Goal: Information Seeking & Learning: Learn about a topic

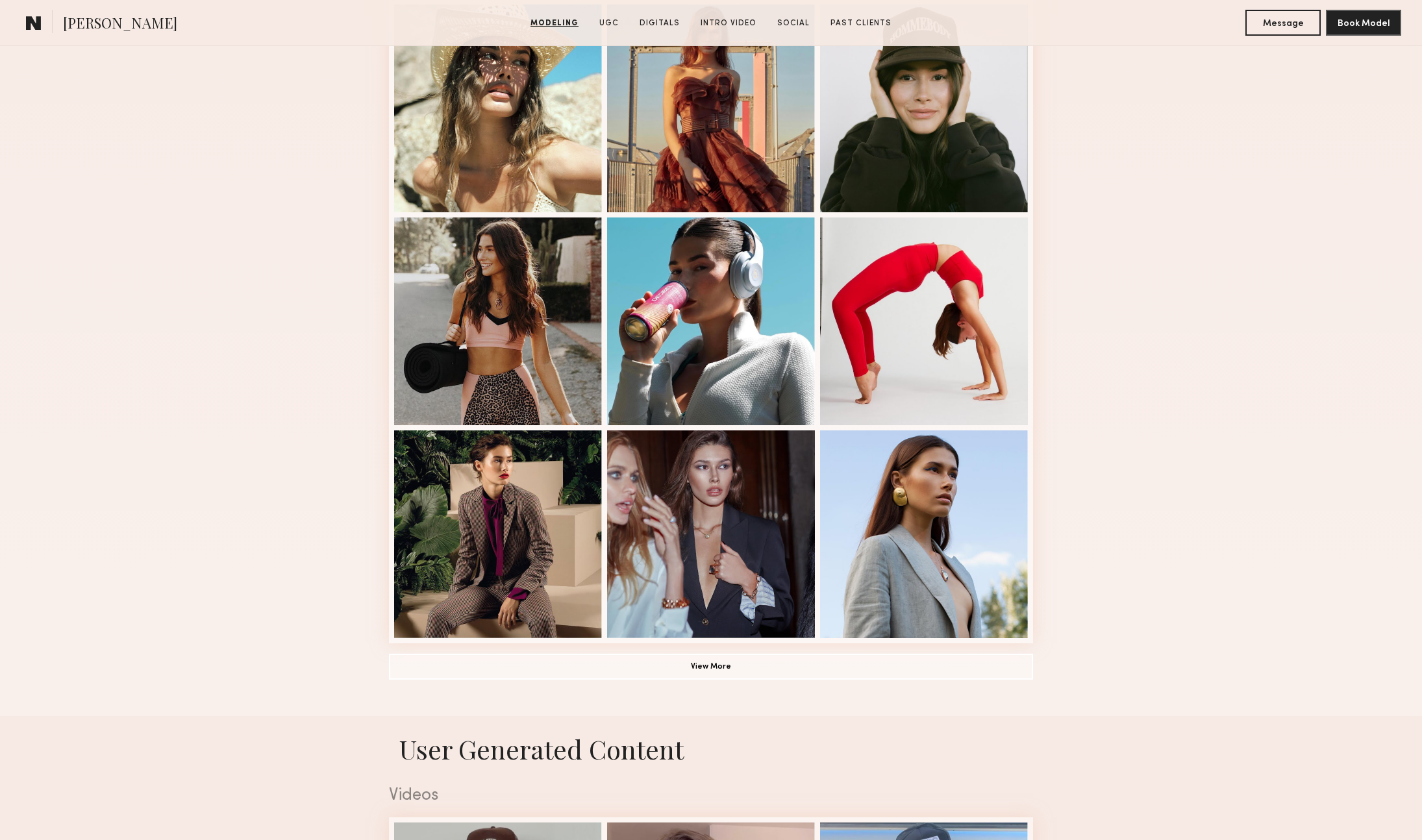
scroll to position [565, 0]
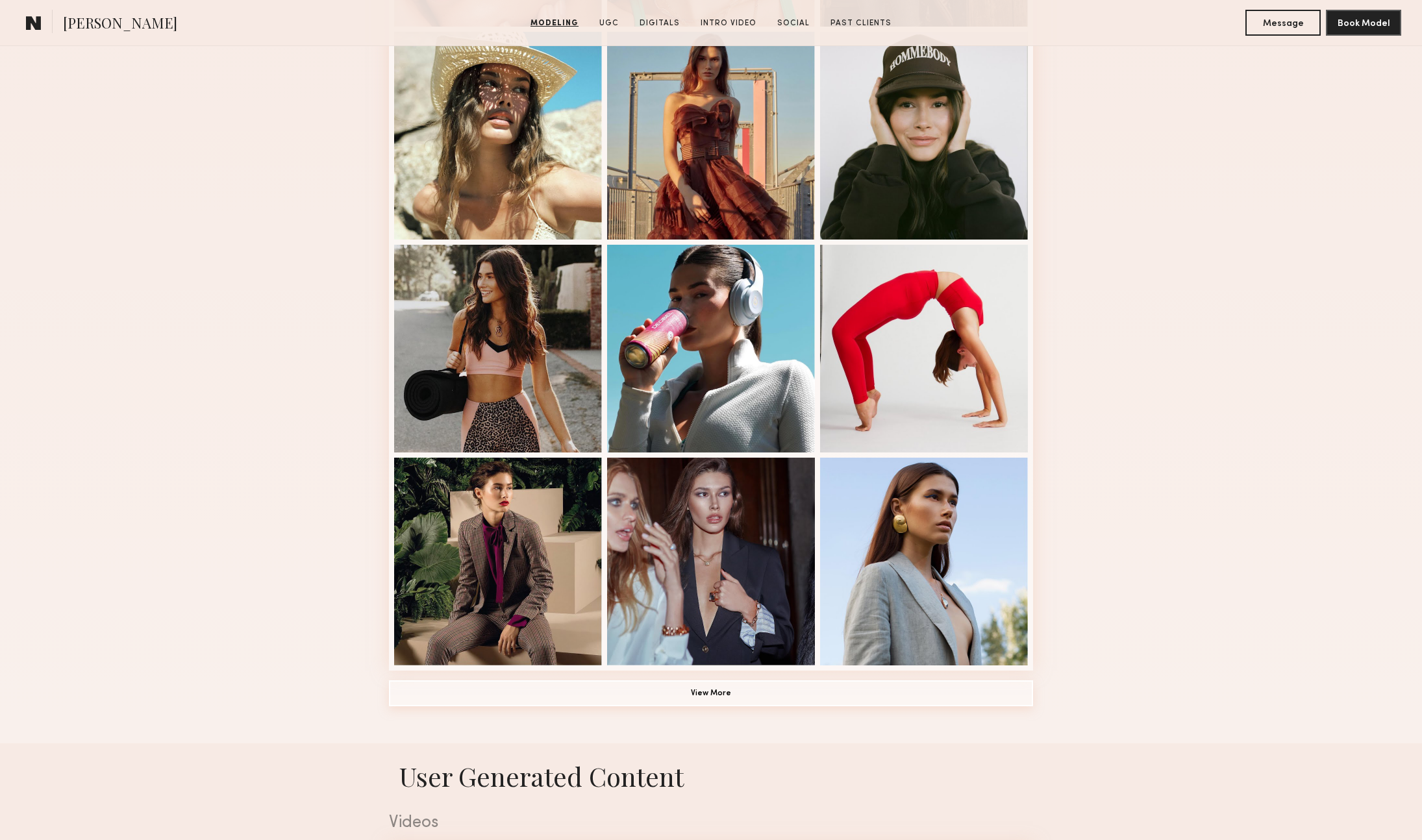
click at [723, 692] on button "View More" at bounding box center [711, 693] width 644 height 26
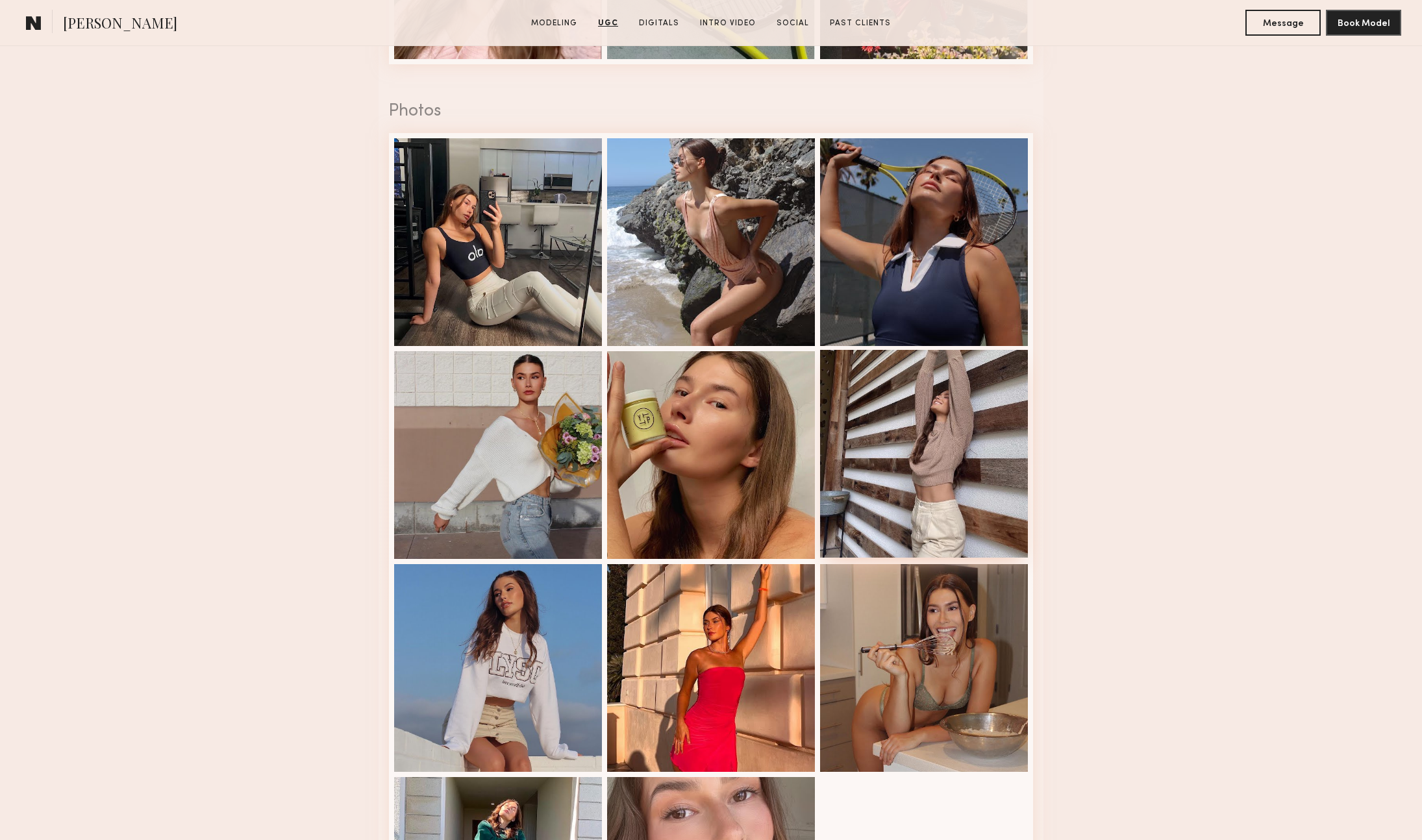
scroll to position [3007, 0]
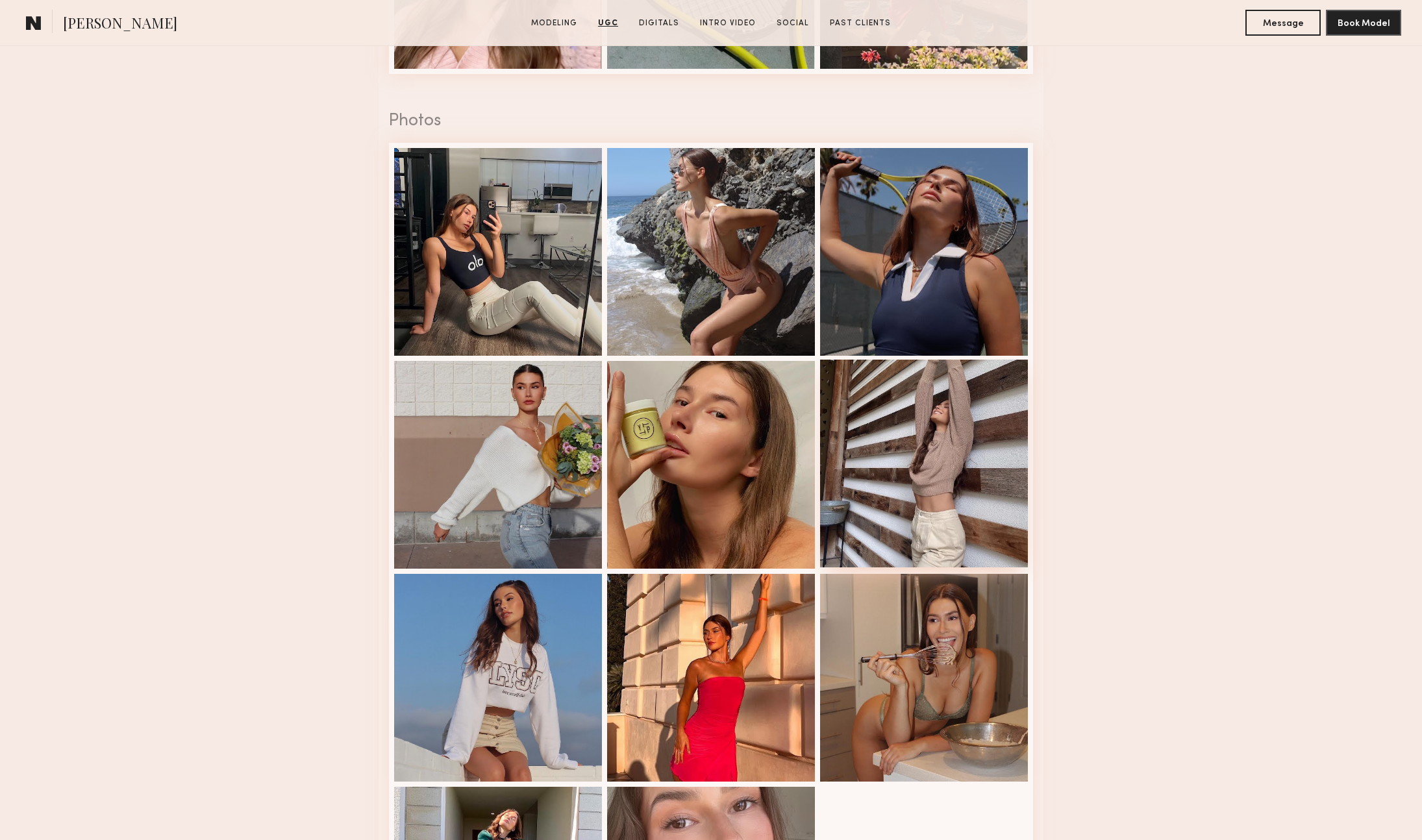
click at [907, 415] on div at bounding box center [924, 463] width 207 height 207
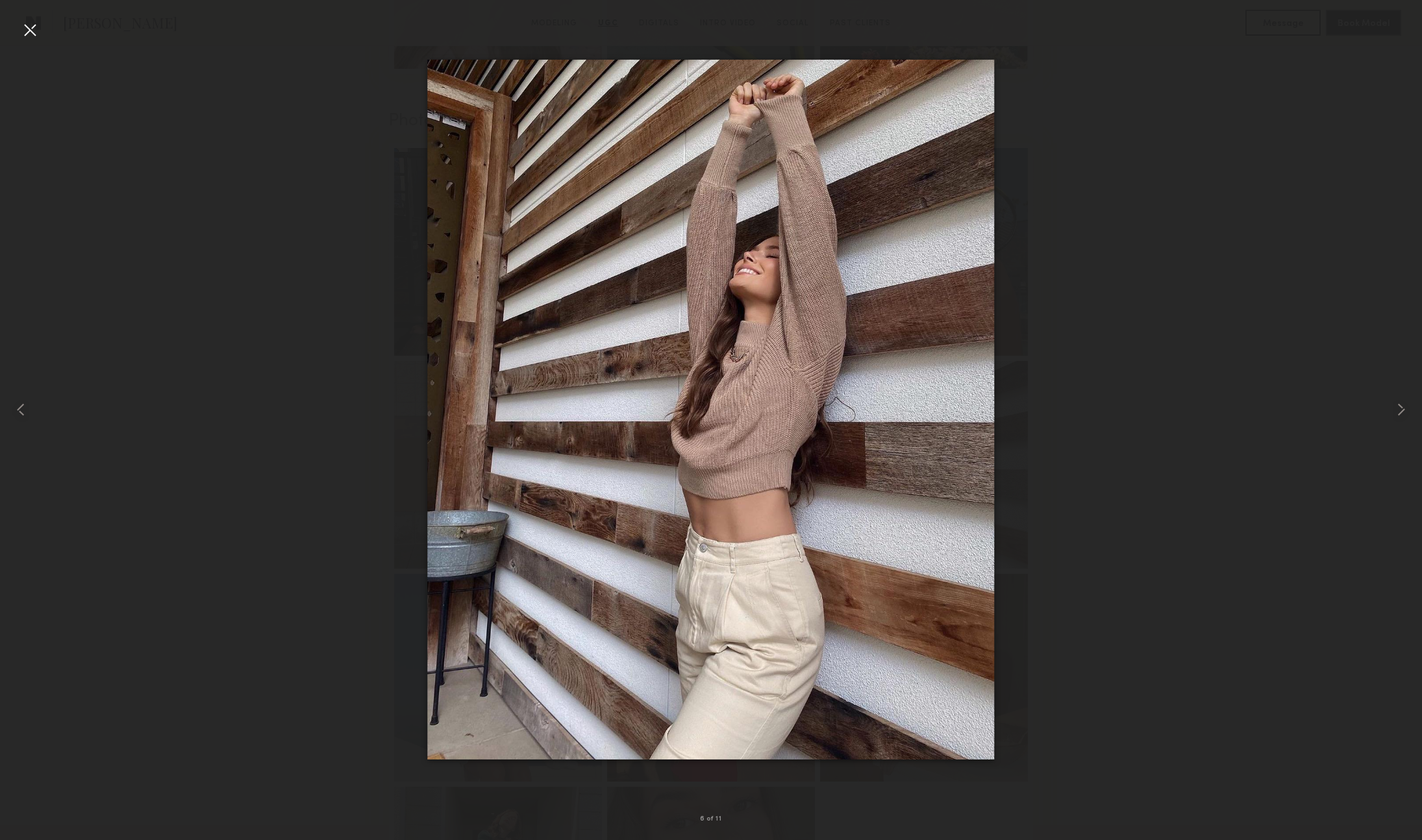
click at [27, 27] on div at bounding box center [30, 30] width 21 height 21
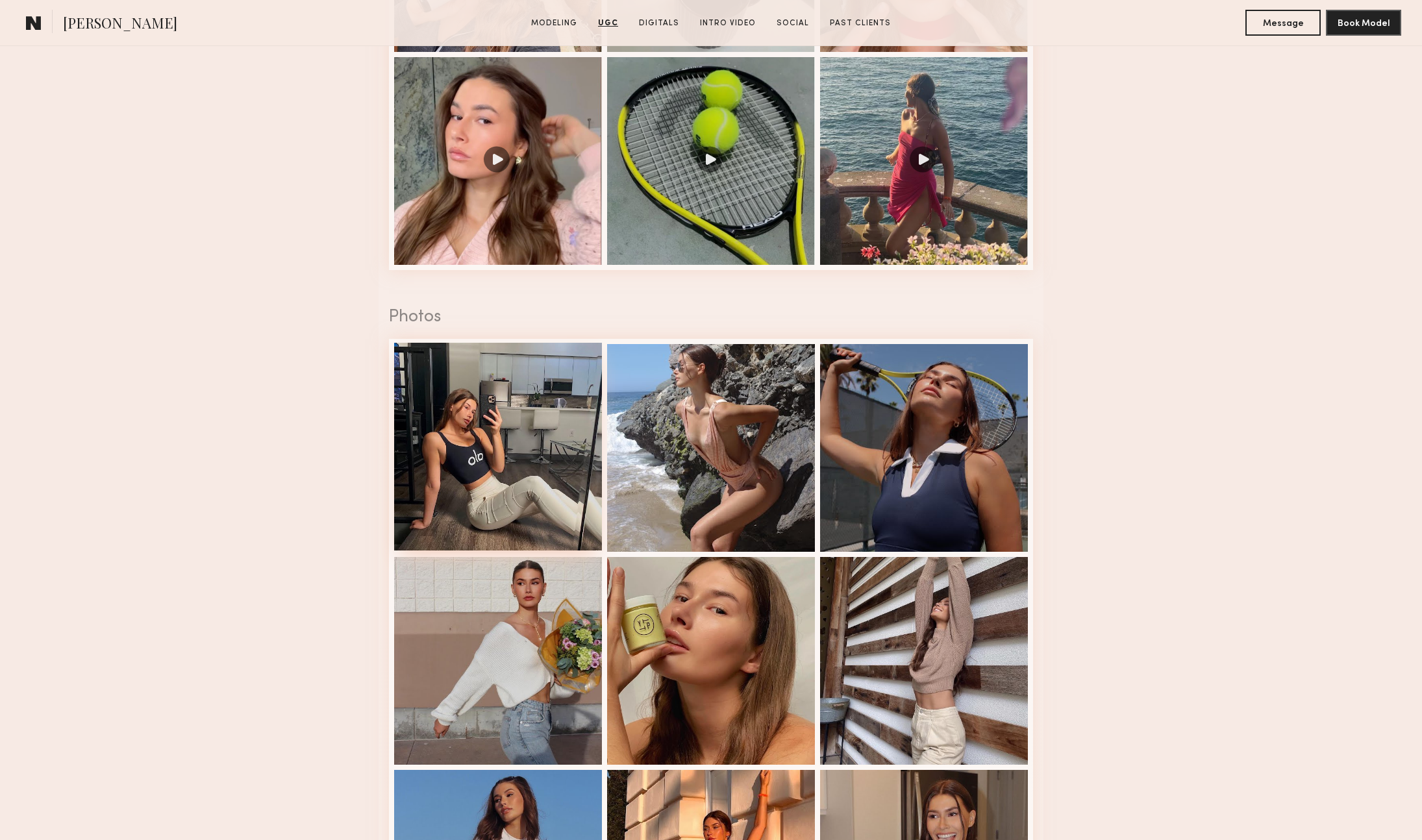
scroll to position [2808, 0]
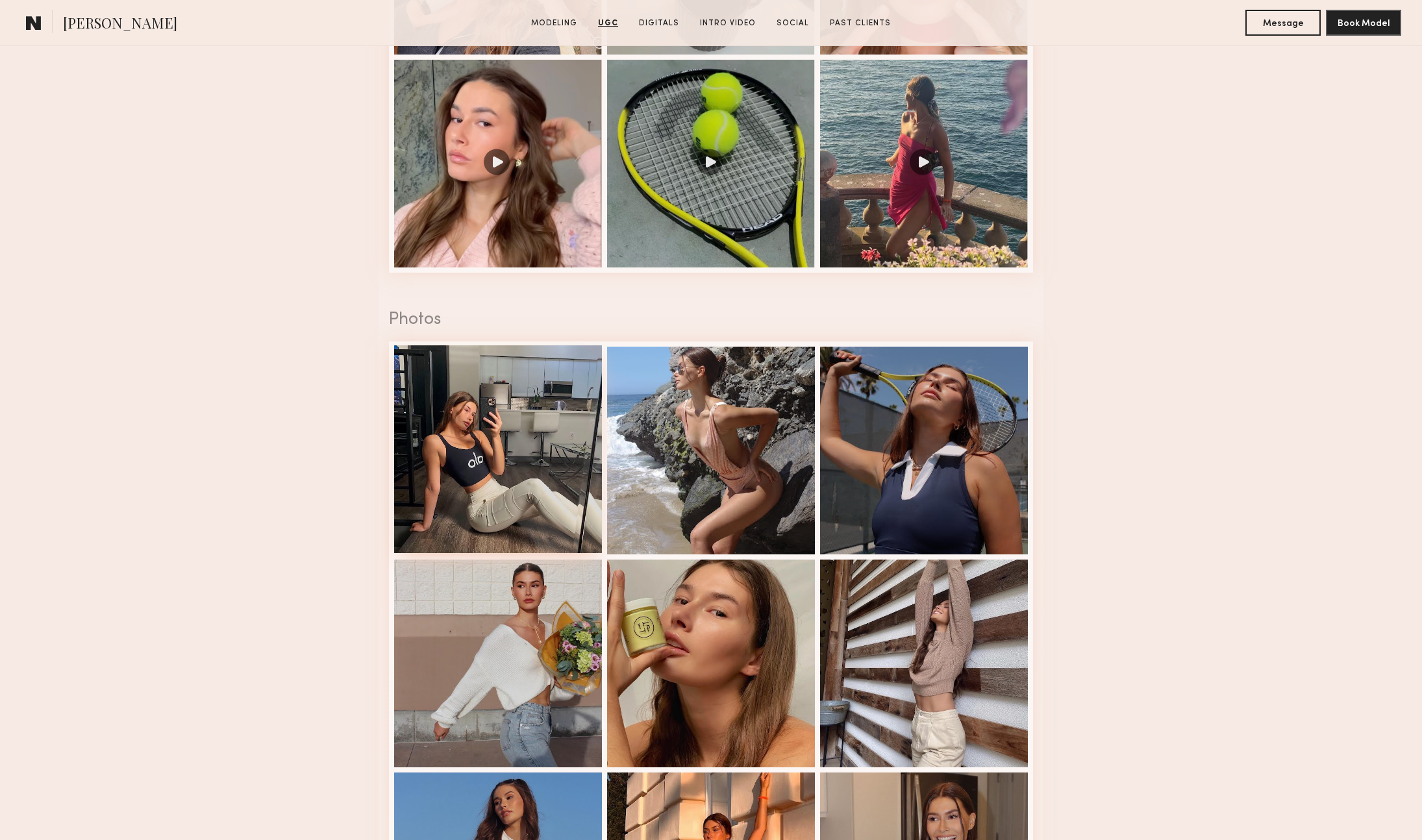
click at [556, 413] on div at bounding box center [497, 449] width 207 height 207
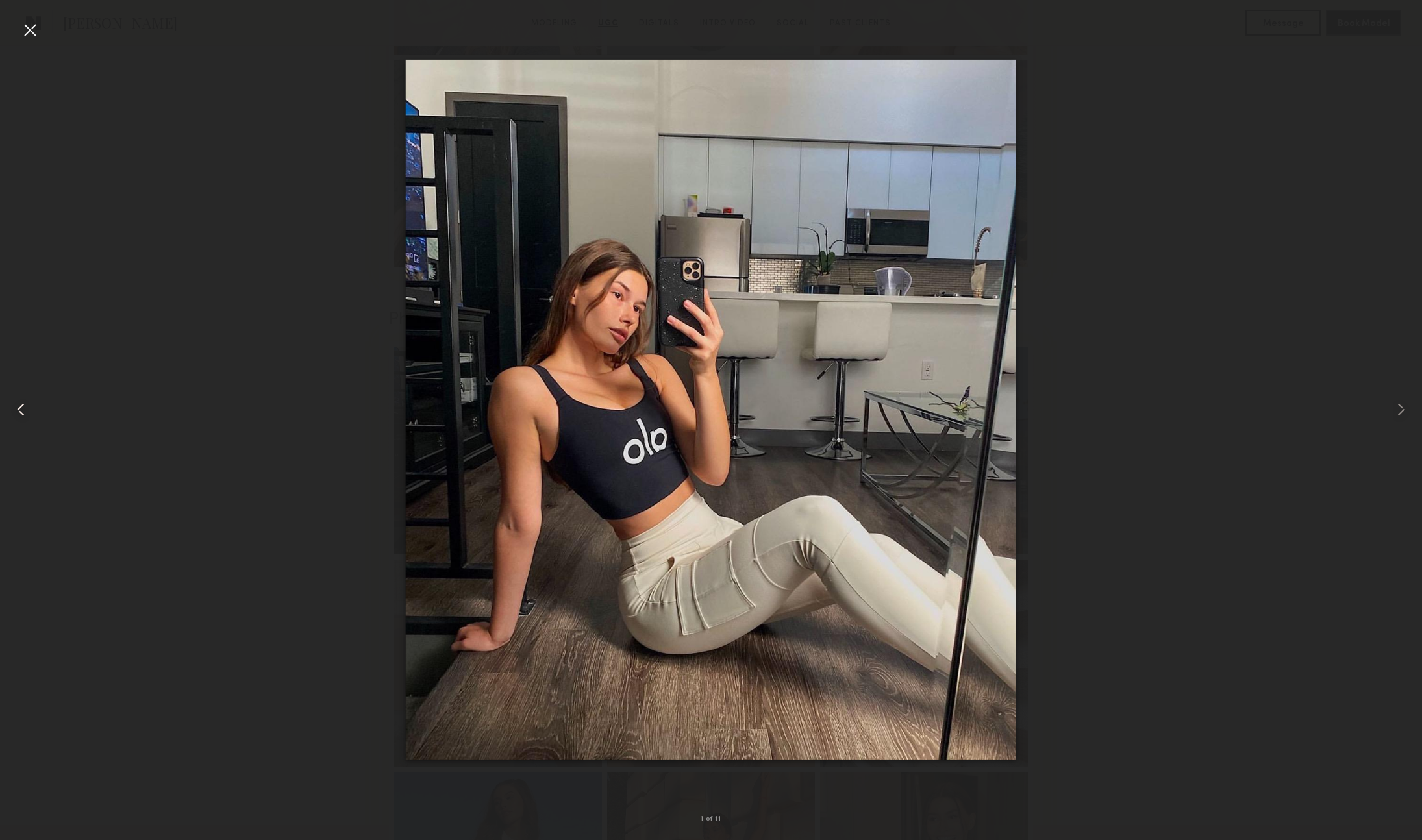
click at [28, 30] on div at bounding box center [30, 30] width 21 height 21
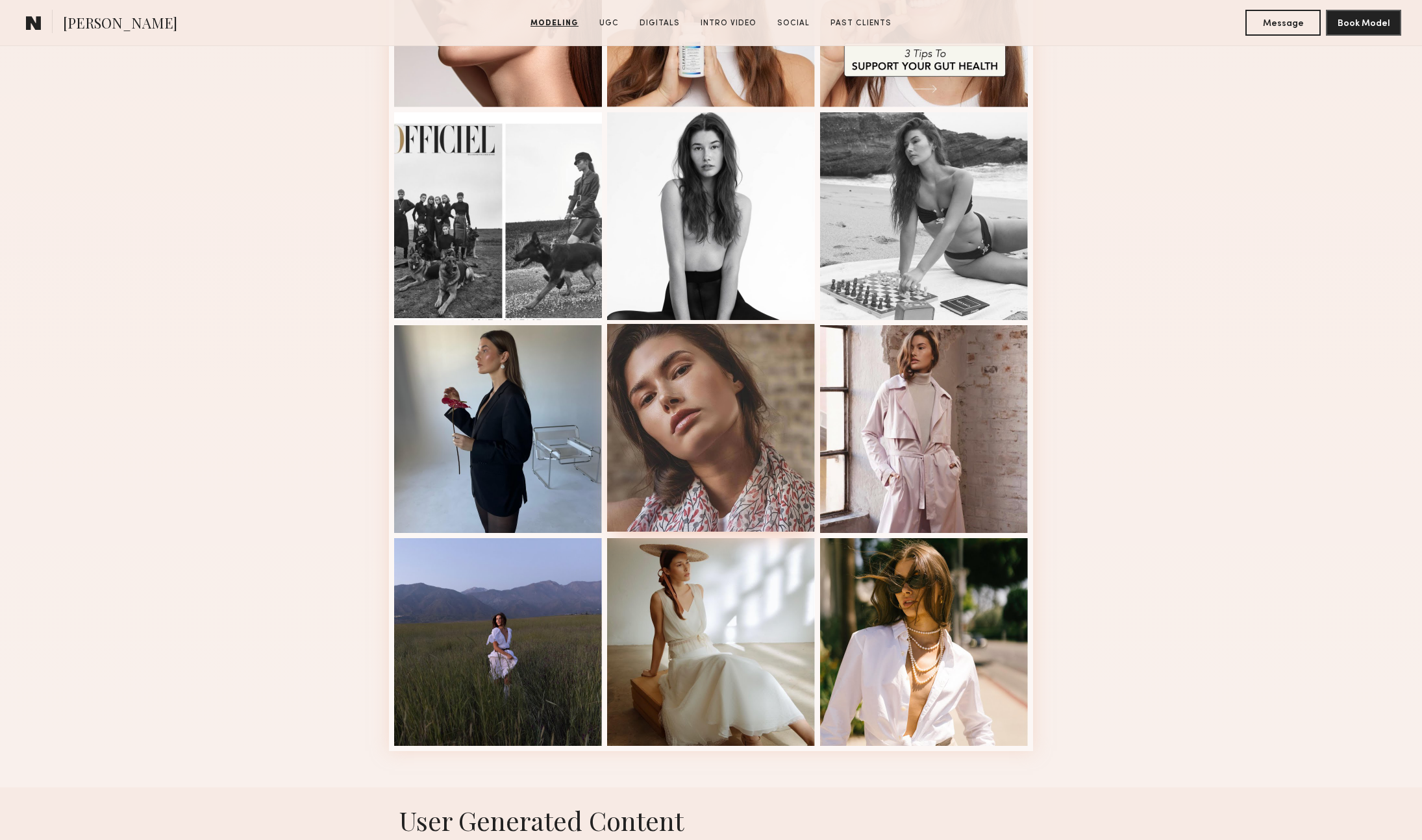
scroll to position [1330, 0]
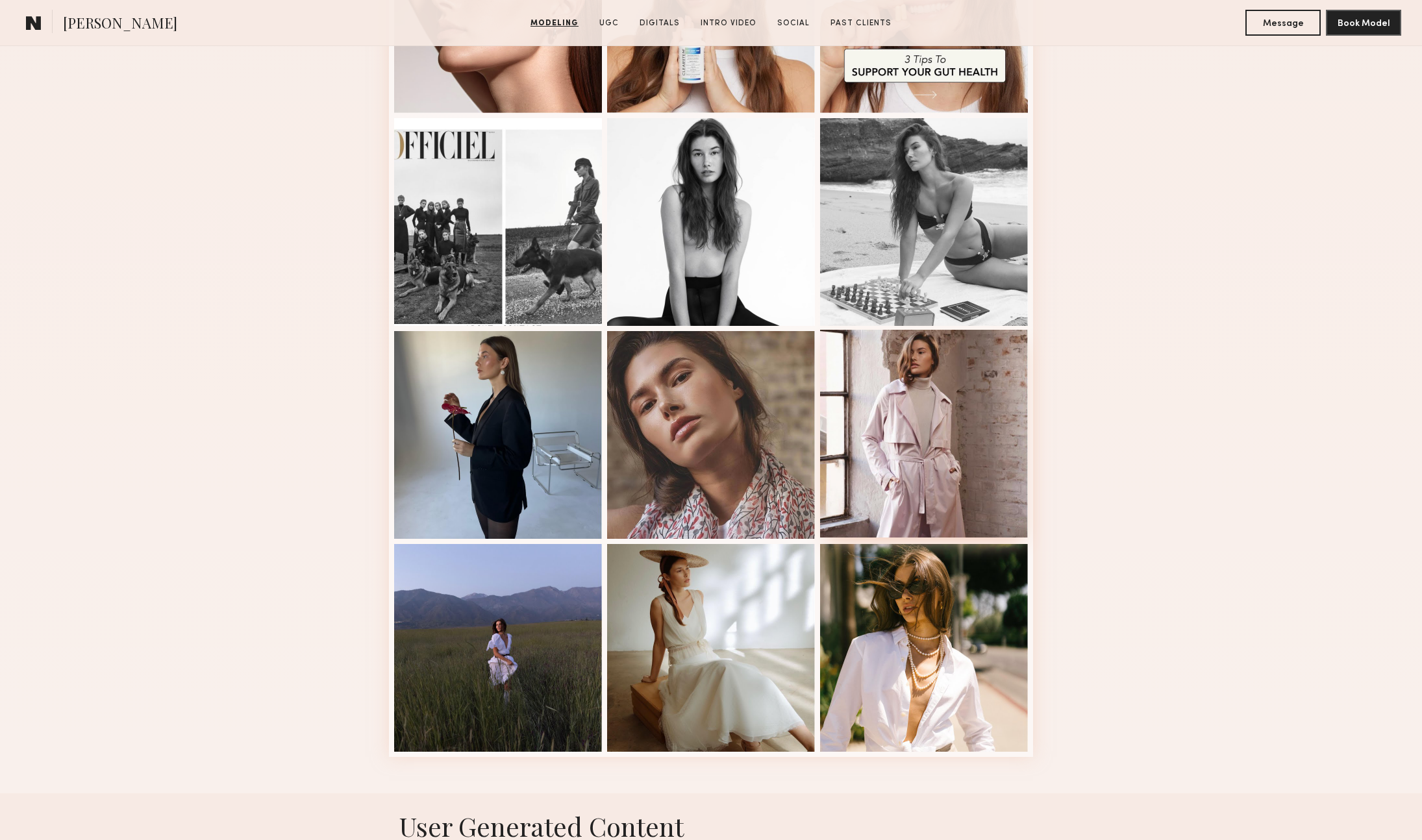
click at [938, 442] on div at bounding box center [924, 433] width 207 height 207
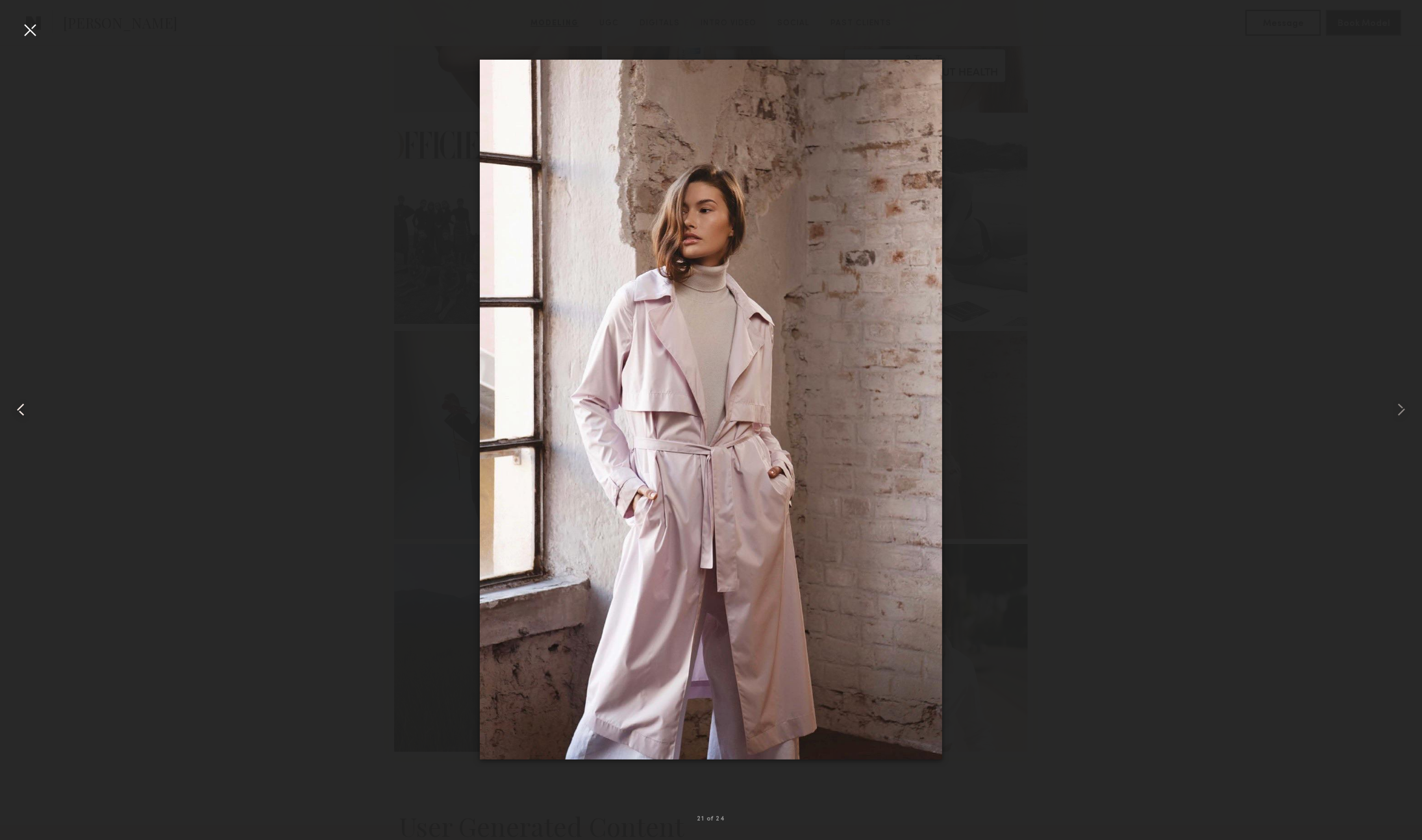
click at [35, 30] on div at bounding box center [30, 30] width 21 height 21
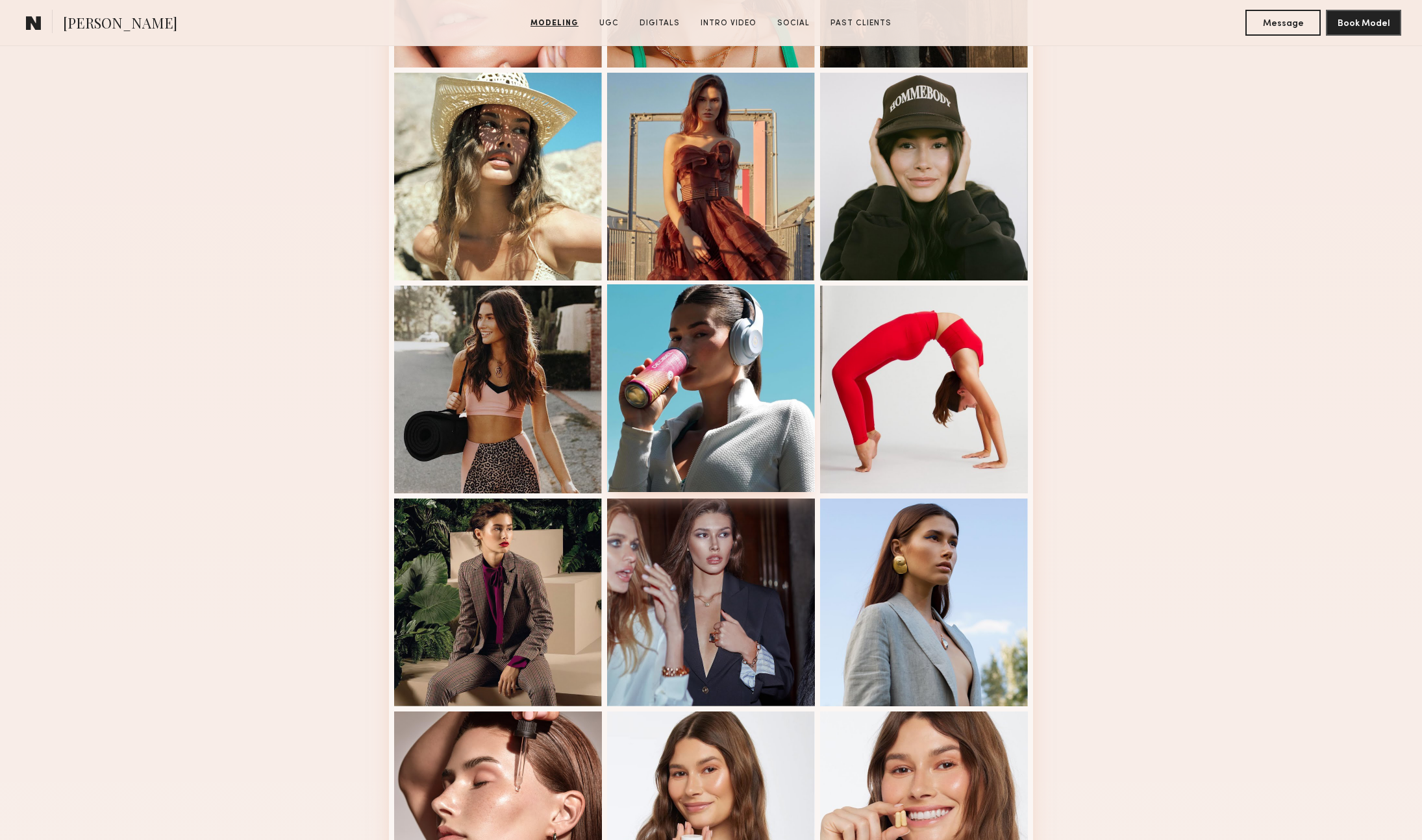
scroll to position [515, 0]
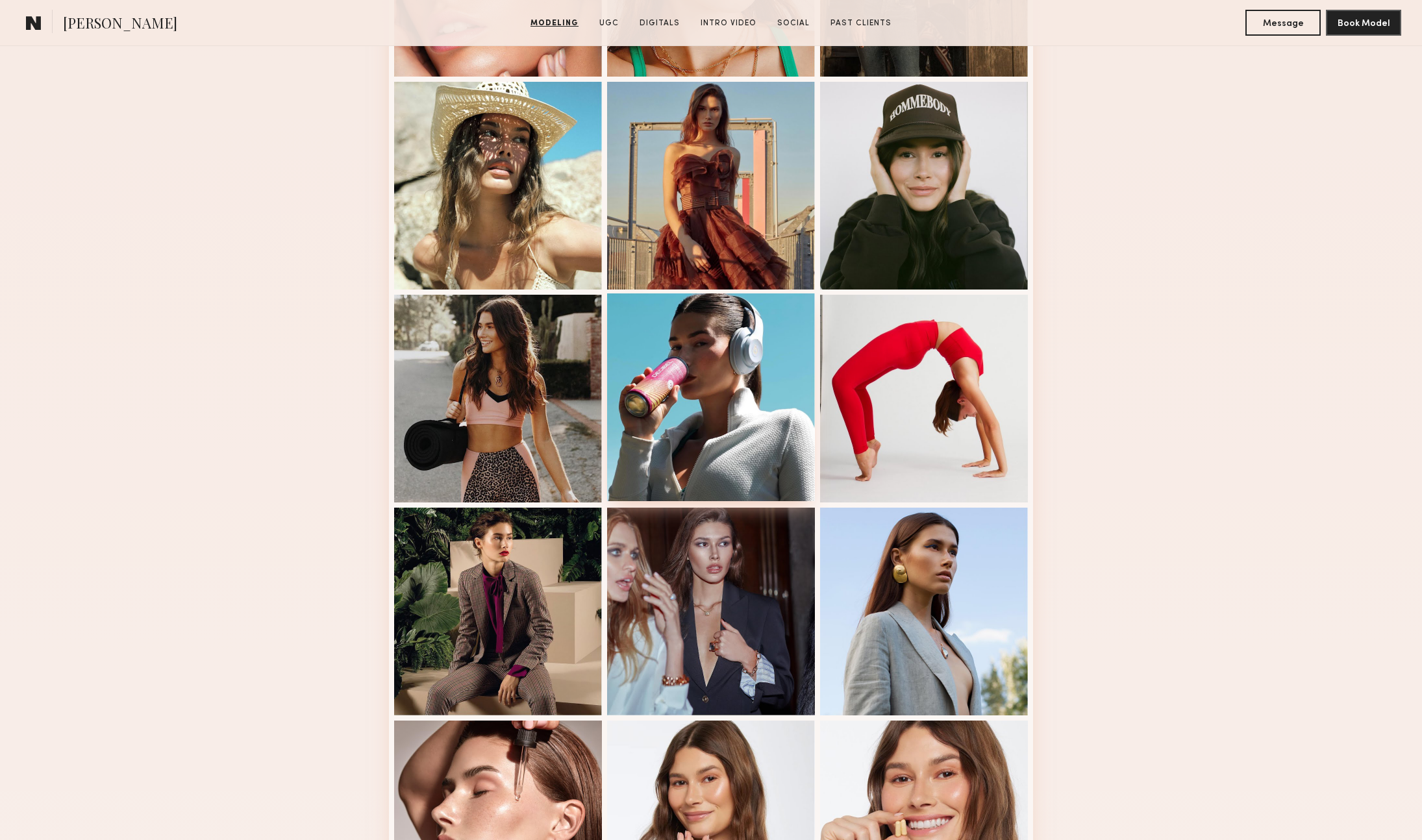
click at [751, 395] on div at bounding box center [710, 397] width 207 height 207
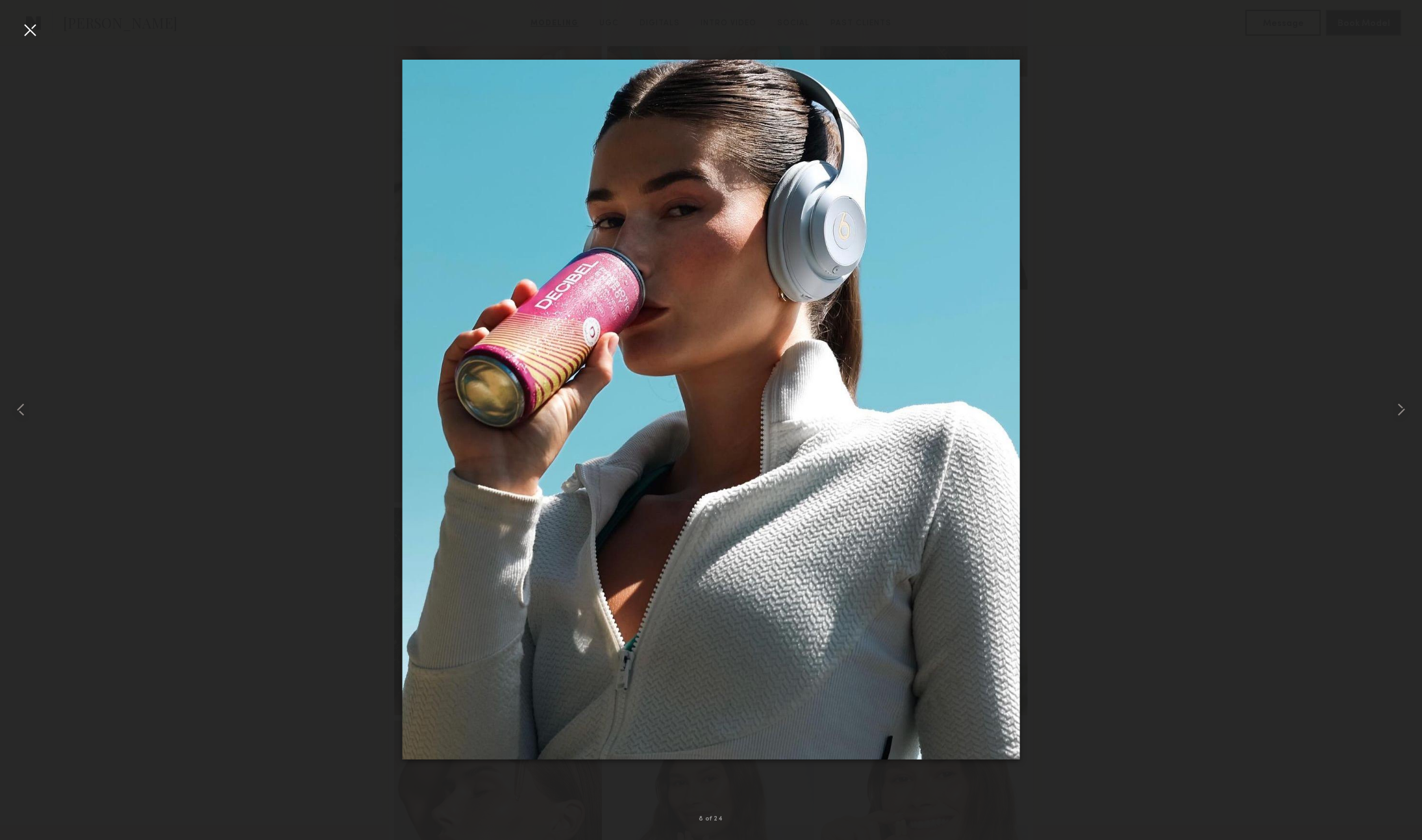
click at [32, 32] on div at bounding box center [30, 30] width 21 height 21
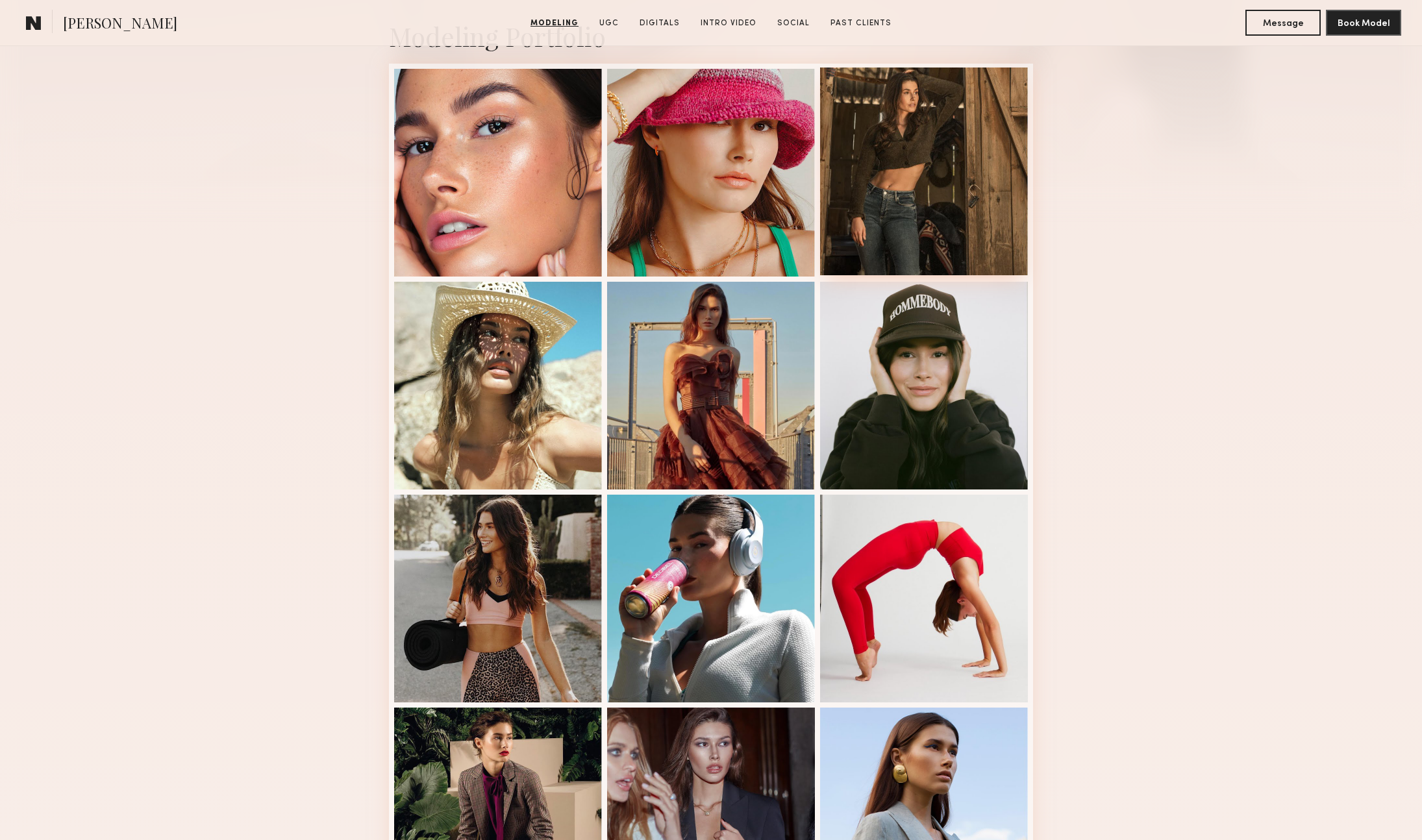
scroll to position [314, 0]
click at [929, 197] on div at bounding box center [924, 172] width 207 height 207
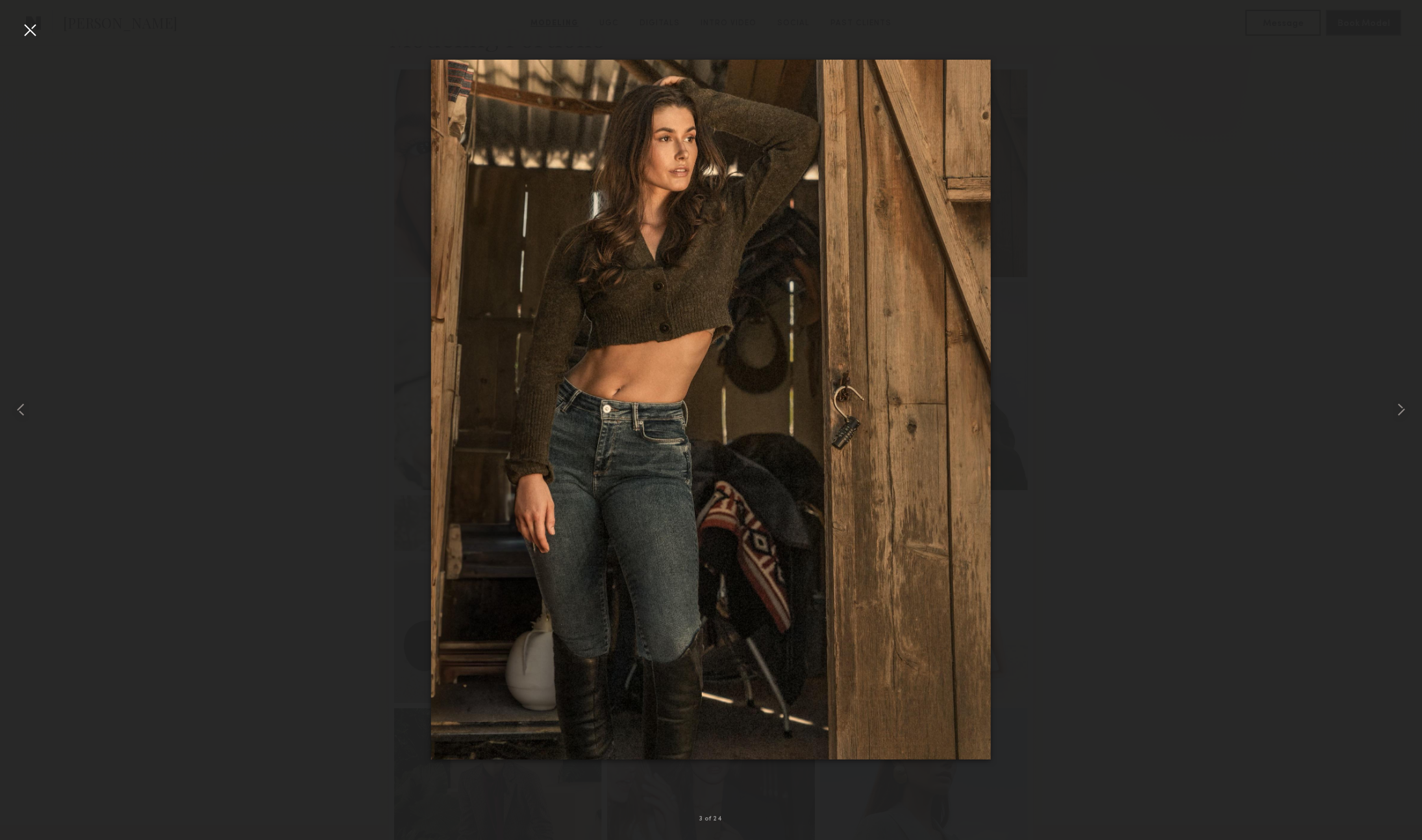
click at [21, 27] on div at bounding box center [30, 30] width 21 height 21
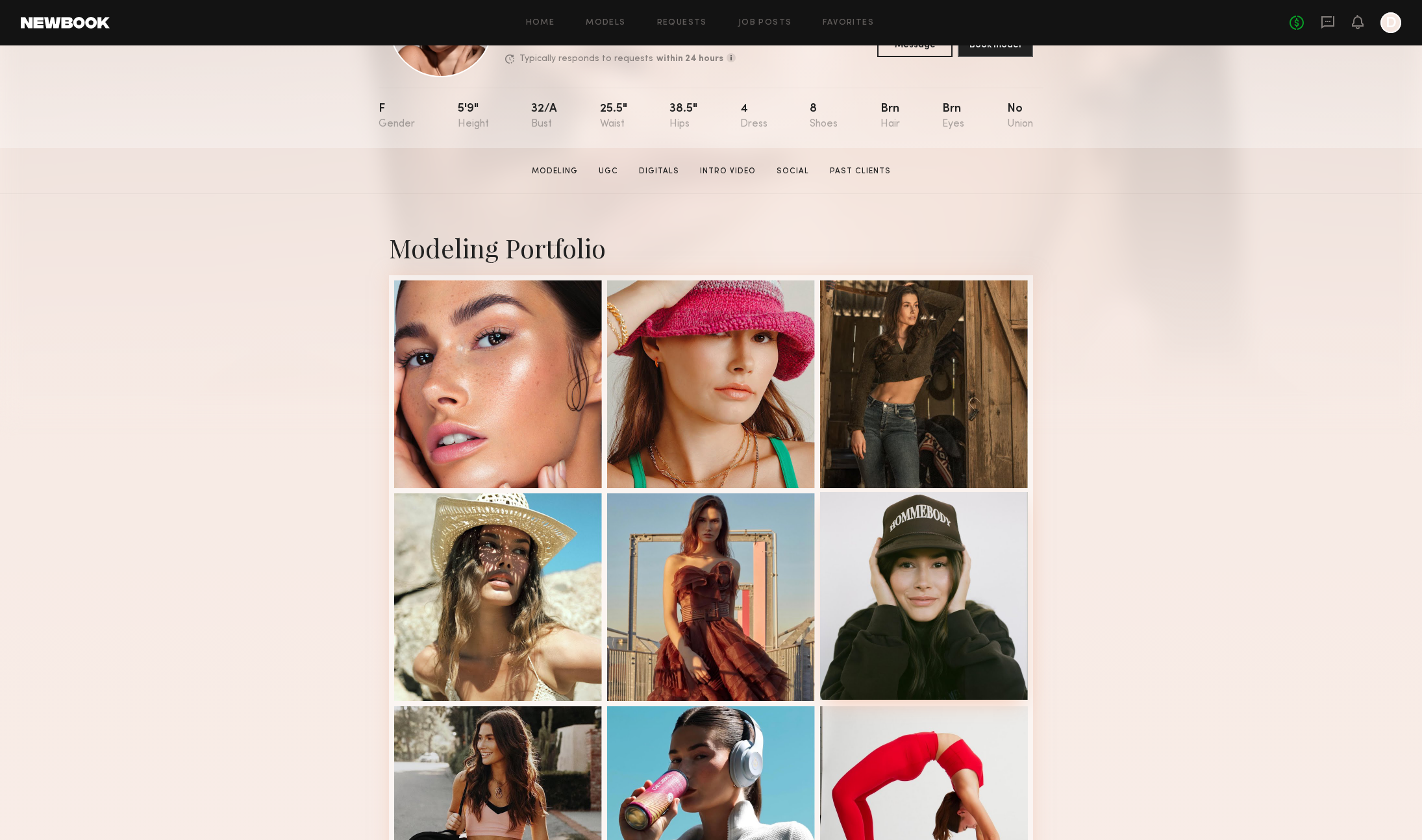
scroll to position [110, 0]
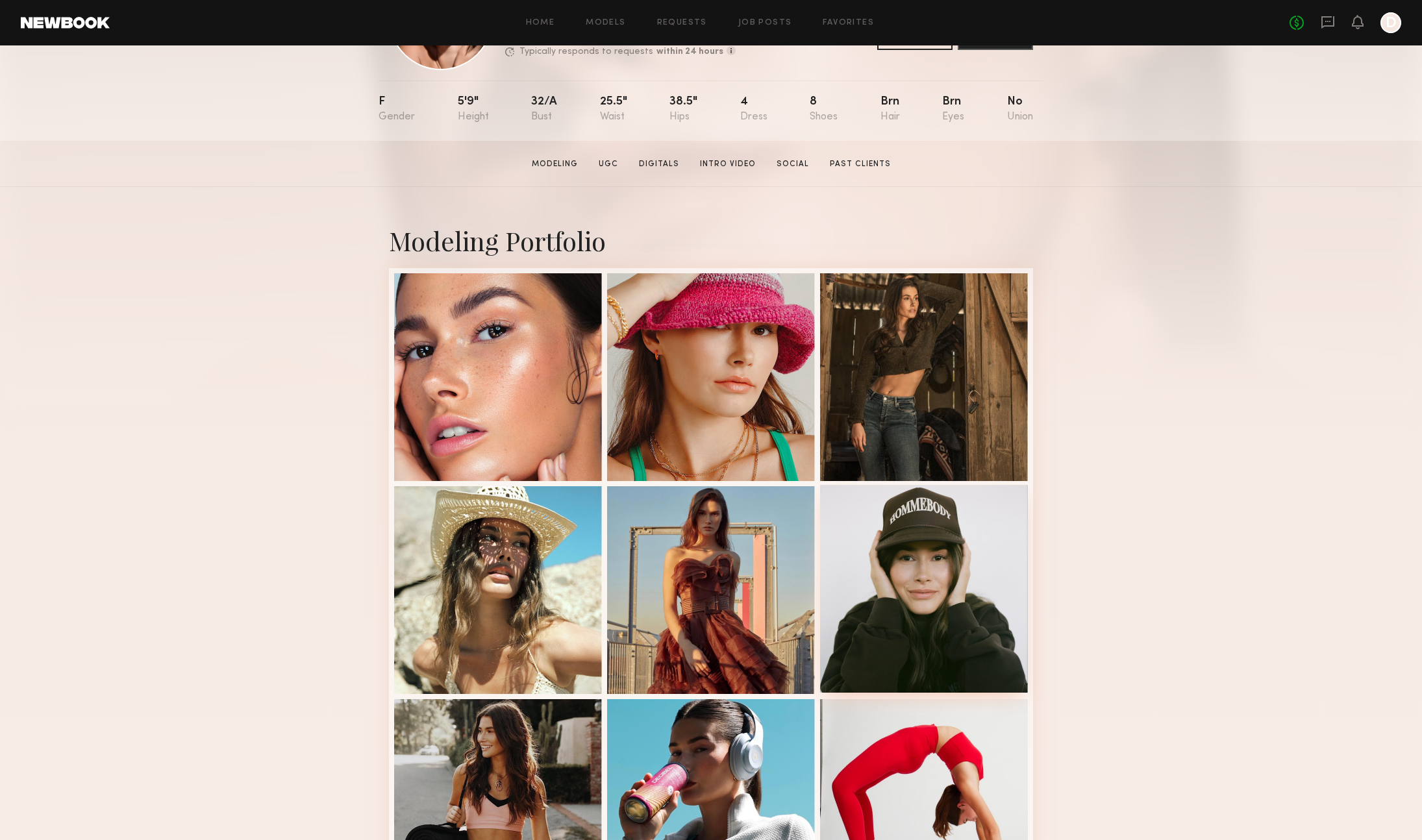
click at [932, 586] on div at bounding box center [924, 588] width 207 height 207
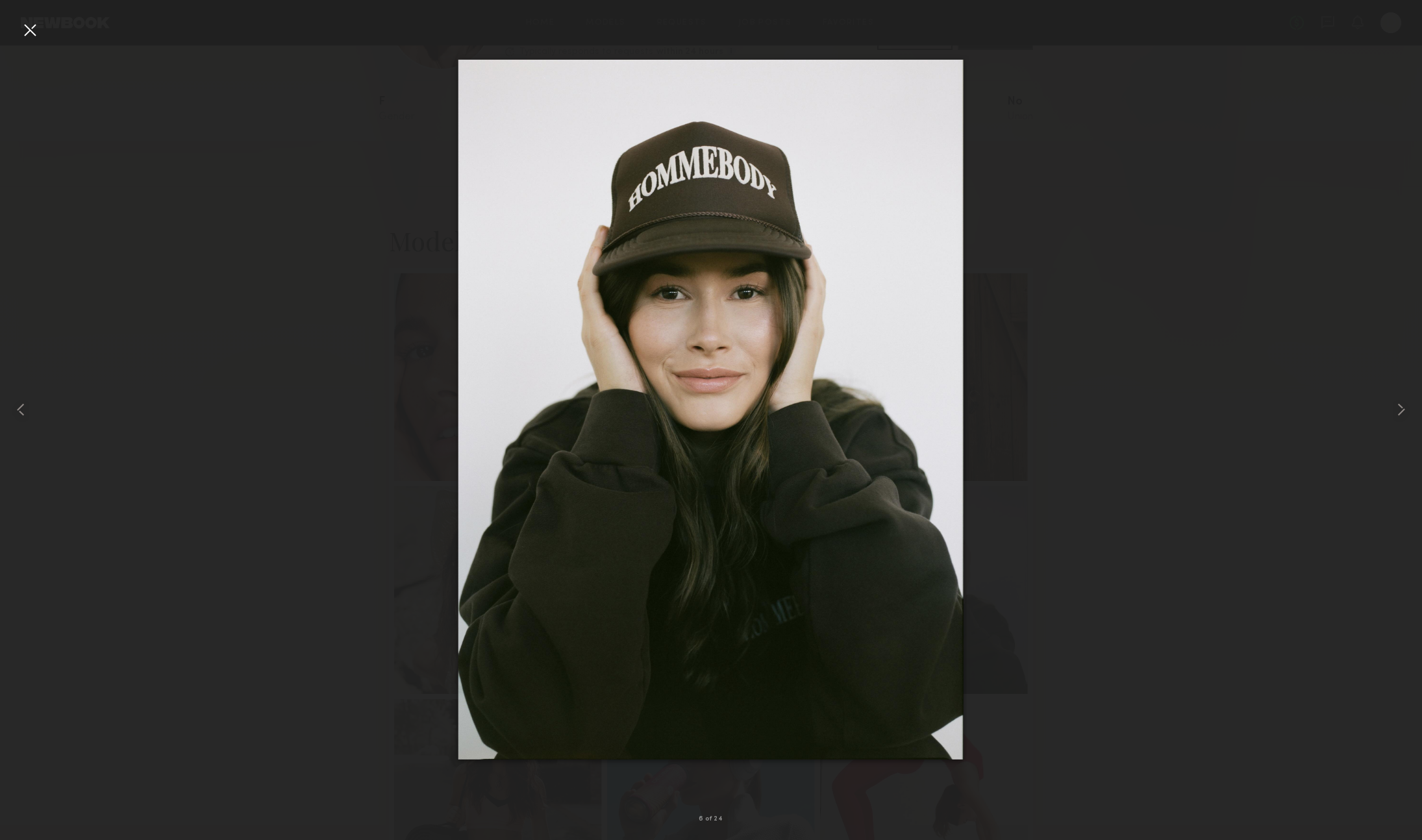
click at [36, 30] on div at bounding box center [30, 30] width 21 height 21
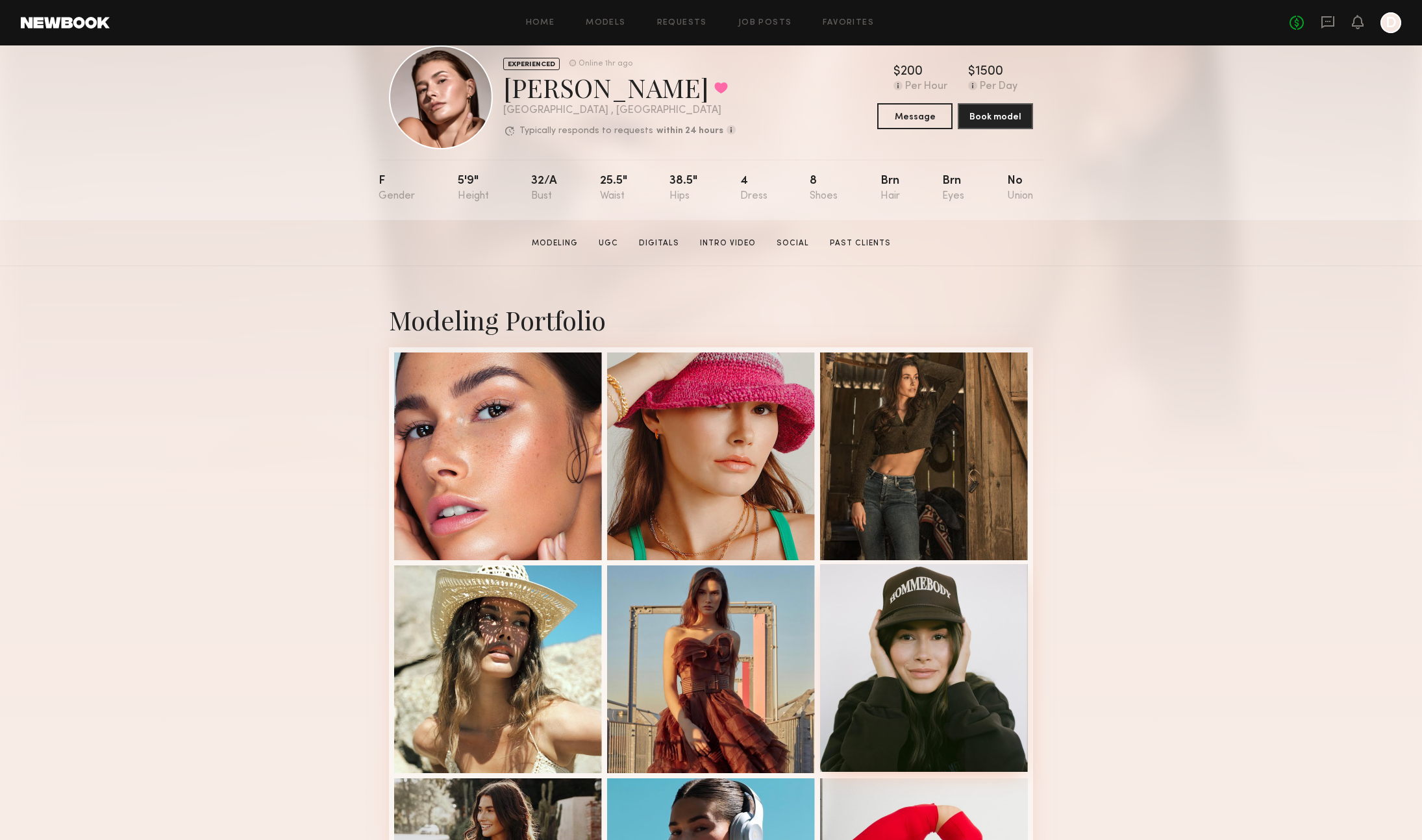
scroll to position [71, 0]
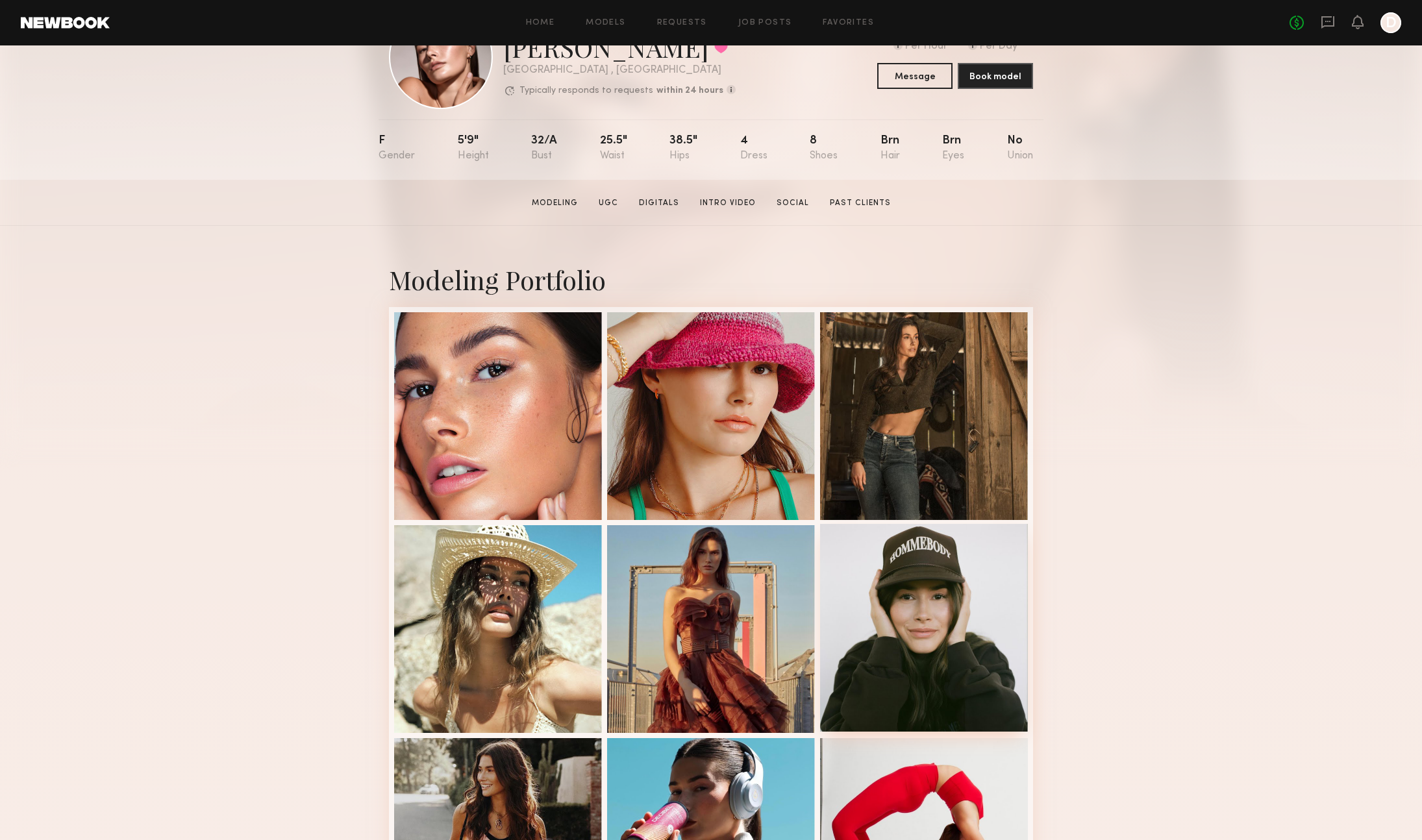
click at [879, 622] on div at bounding box center [924, 627] width 207 height 207
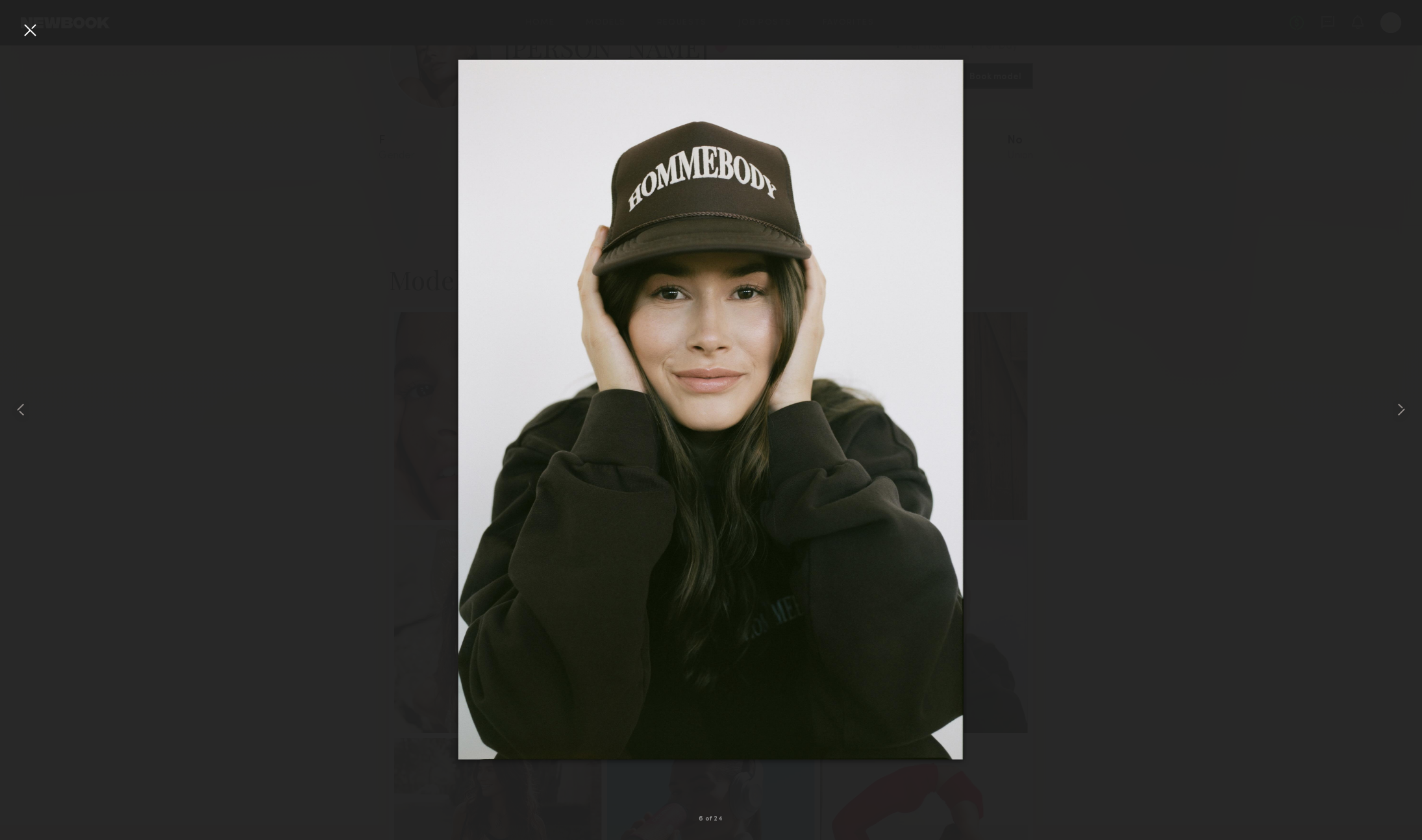
click at [769, 423] on img at bounding box center [711, 410] width 505 height 699
